Goal: Task Accomplishment & Management: Use online tool/utility

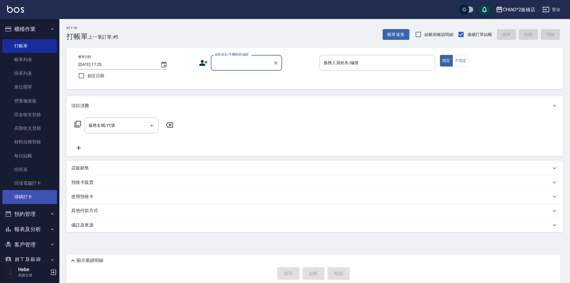
scroll to position [59, 0]
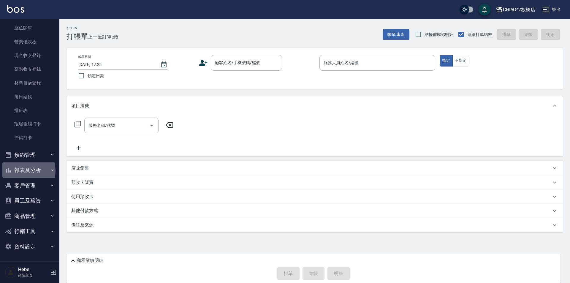
click at [23, 171] on button "報表及分析" at bounding box center [29, 169] width 55 height 15
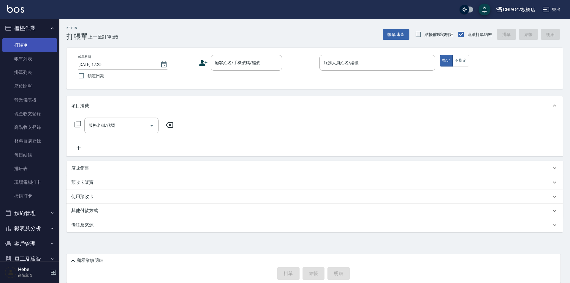
scroll to position [0, 0]
click at [224, 64] on div "顧客姓名/手機號碼/編號 顧客姓名/手機號碼/編號" at bounding box center [246, 63] width 71 height 16
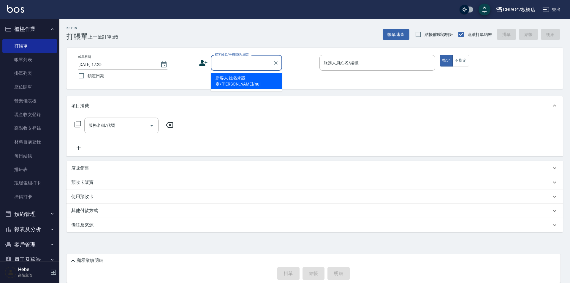
type input "y"
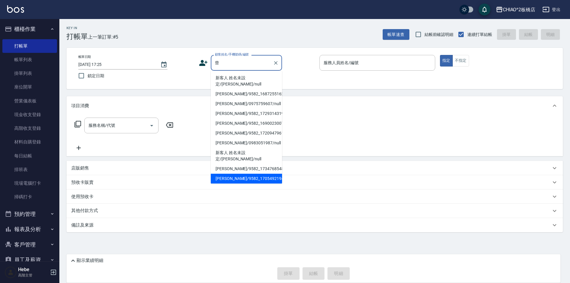
click at [239, 174] on li "[PERSON_NAME]/9582_1705492194/null" at bounding box center [246, 179] width 71 height 10
type input "[PERSON_NAME]/9582_1705492194/null"
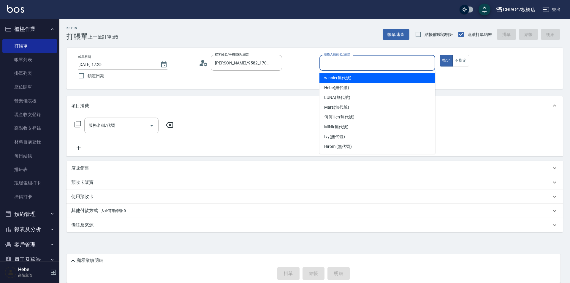
click at [334, 63] on input "服務人員姓名/編號" at bounding box center [377, 63] width 110 height 10
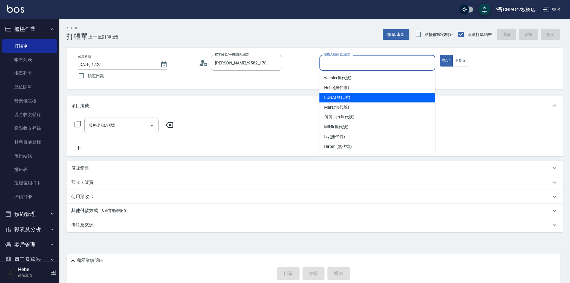
click at [333, 101] on div "LUNA (無代號)" at bounding box center [378, 98] width 116 height 10
type input "LUNA(無代號)"
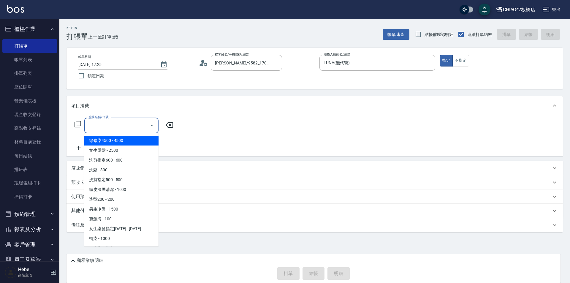
click at [124, 126] on input "服務名稱/代號" at bounding box center [117, 125] width 60 height 10
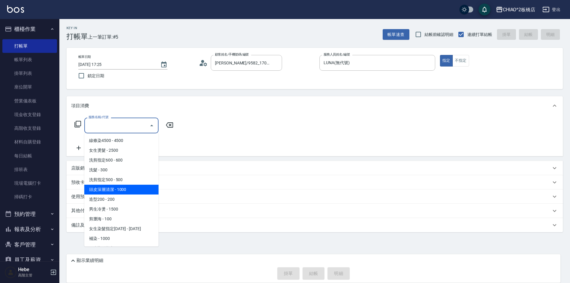
click at [110, 184] on ul "線條染4500 - 4500 女生燙髮 - 2500 洗剪指定600 - 600 洗髮 - 300 洗剪指定500 - 500 頭皮深層清潔 - 1000 造…" at bounding box center [121, 189] width 74 height 113
click at [111, 182] on span "洗剪指定500 - 500" at bounding box center [121, 180] width 74 height 10
type input "洗剪指定500(96681)"
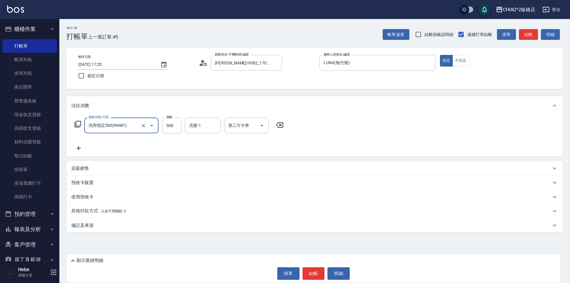
click at [71, 169] on p "店販銷售" at bounding box center [80, 168] width 18 height 6
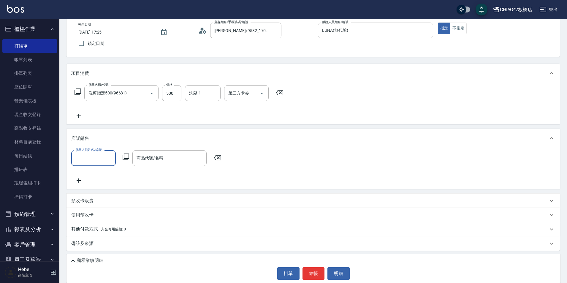
scroll to position [33, 0]
click at [84, 225] on div "其他付款方式 入金可用餘額: 0" at bounding box center [314, 229] width 494 height 14
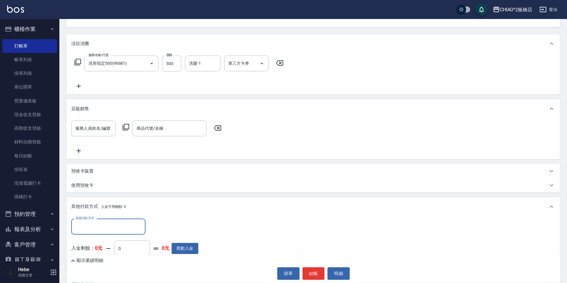
scroll to position [103, 0]
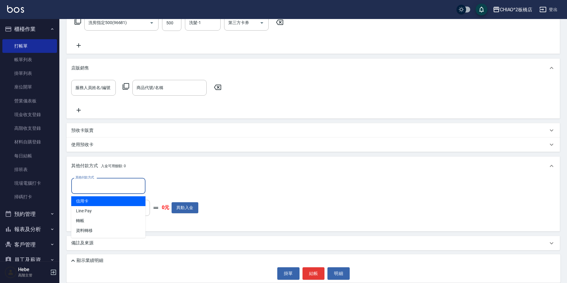
click at [91, 189] on input "其他付款方式" at bounding box center [108, 186] width 69 height 10
drag, startPoint x: 92, startPoint y: 211, endPoint x: 121, endPoint y: 194, distance: 34.1
click at [92, 211] on span "Line Pay" at bounding box center [108, 211] width 74 height 10
type input "Line Pay"
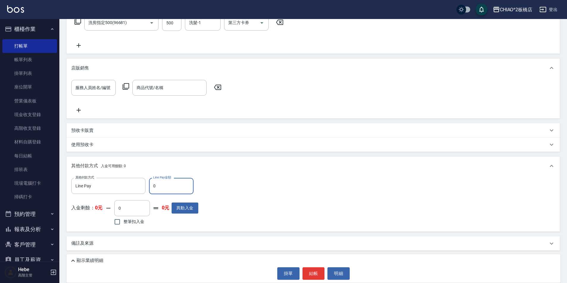
click at [165, 183] on input "0" at bounding box center [171, 186] width 45 height 16
type input "500"
click at [313, 272] on button "結帳" at bounding box center [314, 273] width 22 height 12
type input "[DATE] 18:36"
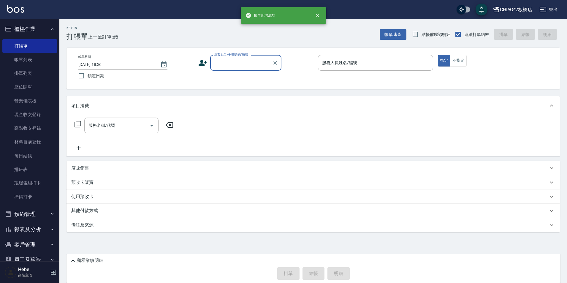
scroll to position [0, 0]
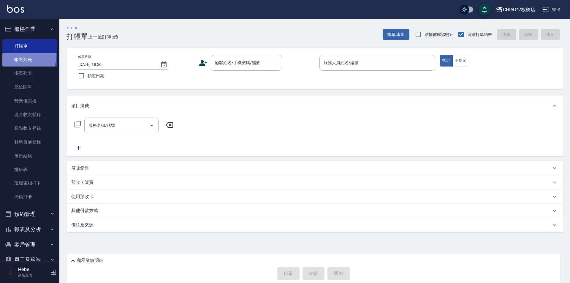
click at [23, 55] on link "帳單列表" at bounding box center [29, 60] width 55 height 14
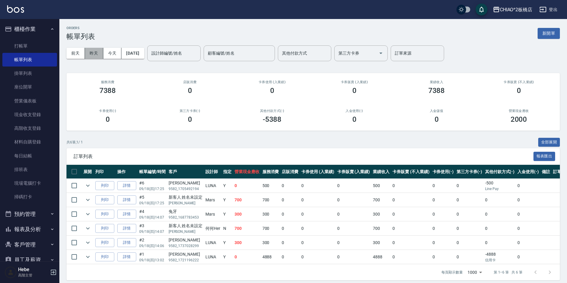
click at [93, 52] on button "昨天" at bounding box center [94, 53] width 18 height 11
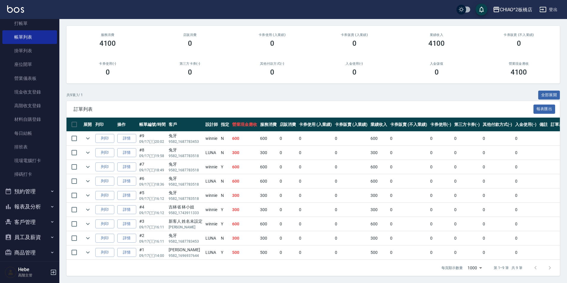
scroll to position [59, 0]
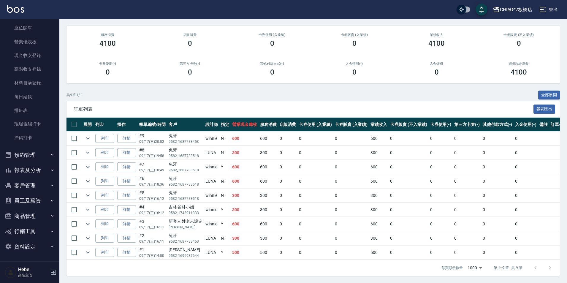
click at [44, 170] on button "報表及分析" at bounding box center [29, 169] width 55 height 15
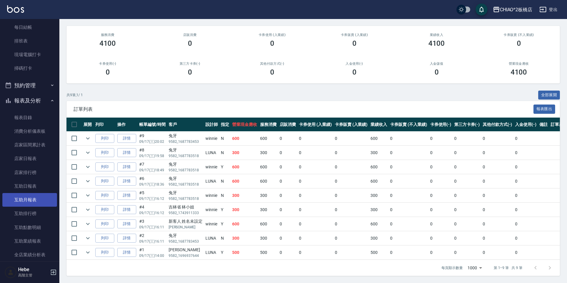
scroll to position [237, 0]
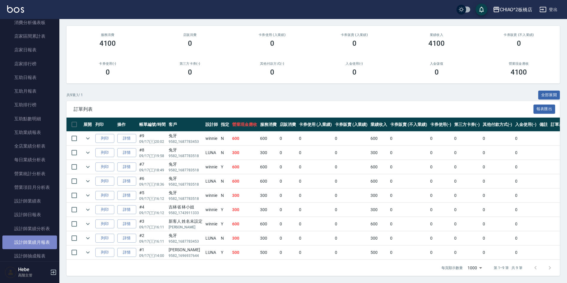
click at [44, 241] on link "設計師業績月報表" at bounding box center [29, 242] width 55 height 14
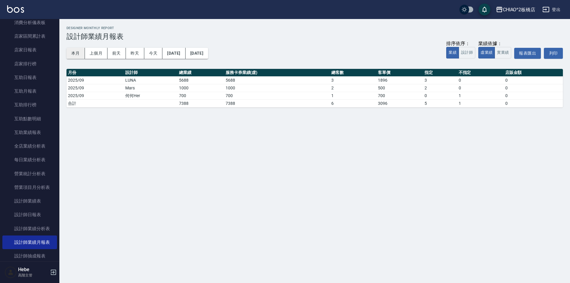
click at [76, 55] on button "本月" at bounding box center [76, 53] width 18 height 11
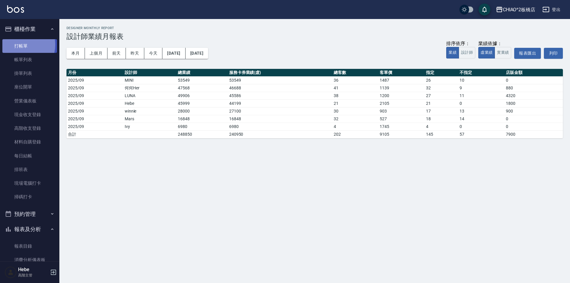
click at [19, 45] on link "打帳單" at bounding box center [29, 46] width 55 height 14
